Goal: Transaction & Acquisition: Purchase product/service

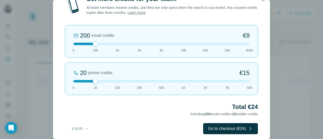
click at [117, 43] on div at bounding box center [161, 44] width 176 height 3
click at [74, 82] on div at bounding box center [161, 81] width 176 height 3
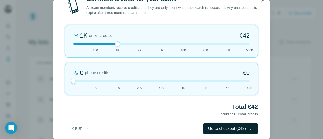
click at [213, 128] on button "Go to checkout (€42)" at bounding box center [230, 128] width 55 height 11
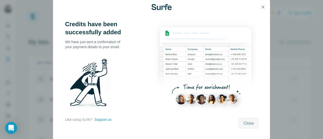
click at [251, 122] on span "Close" at bounding box center [249, 123] width 10 height 6
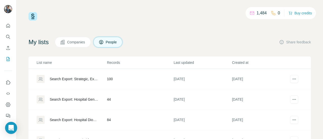
click at [75, 81] on div "Search Export: Strategic, Experienced Manager, Director, Vice President, CXO, O…" at bounding box center [74, 78] width 49 height 5
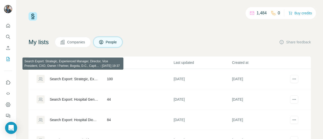
click at [75, 81] on div "Search Export: Strategic, Experienced Manager, Director, Vice President, CXO, O…" at bounding box center [74, 78] width 49 height 5
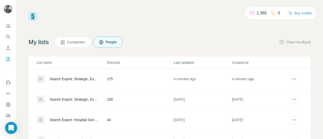
click at [139, 16] on div "1,365 0 Buy credits" at bounding box center [170, 16] width 282 height 9
click at [69, 77] on div "Search Export: Strategic, Experienced Manager, Director, Vice President, CXO, O…" at bounding box center [74, 78] width 49 height 5
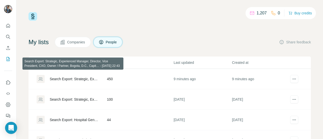
click at [69, 77] on div "Search Export: Strategic, Experienced Manager, Director, Vice President, CXO, O…" at bounding box center [74, 78] width 49 height 5
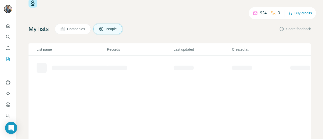
scroll to position [20, 0]
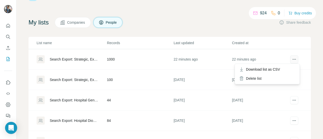
click at [292, 57] on icon "actions" at bounding box center [294, 59] width 5 height 5
click at [276, 71] on span "Download list as CSV" at bounding box center [263, 69] width 34 height 5
